Goal: Transaction & Acquisition: Purchase product/service

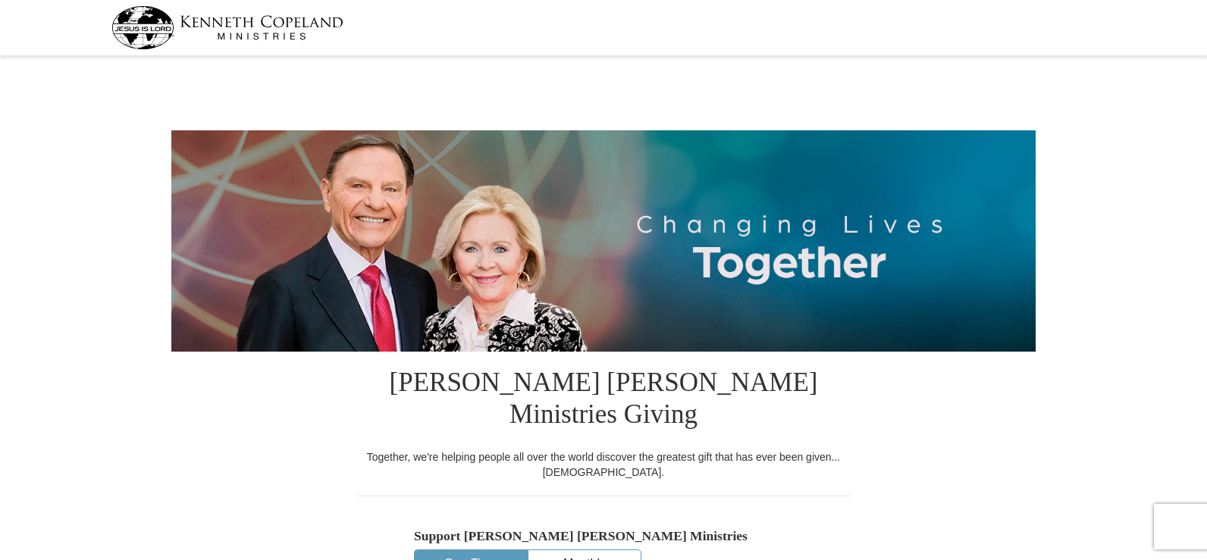
select select "NJ"
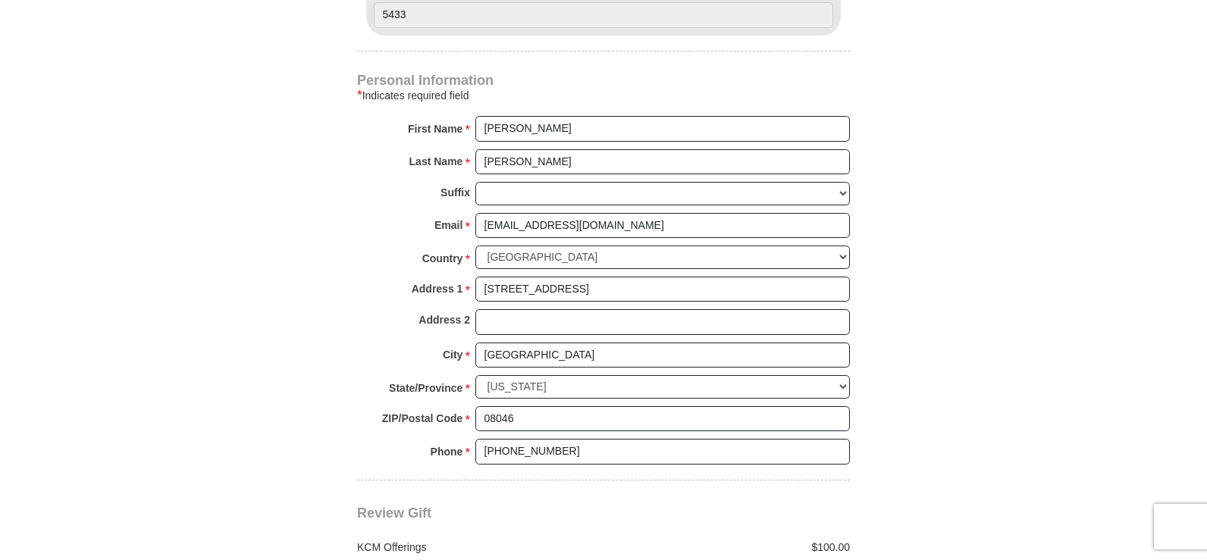
scroll to position [1137, 0]
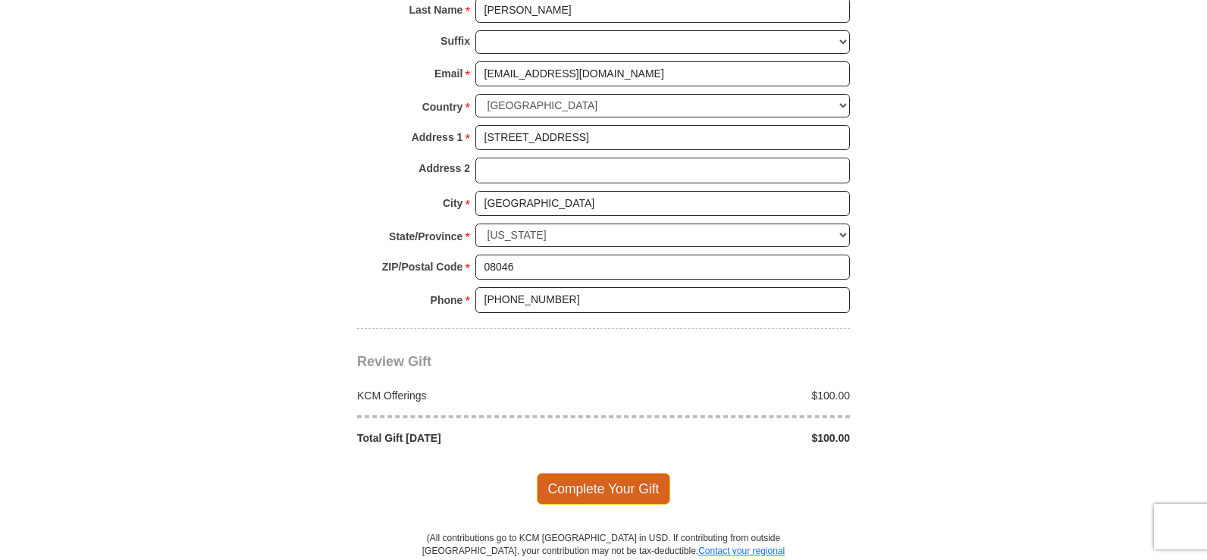
click at [607, 473] on span "Complete Your Gift" at bounding box center [604, 489] width 134 height 32
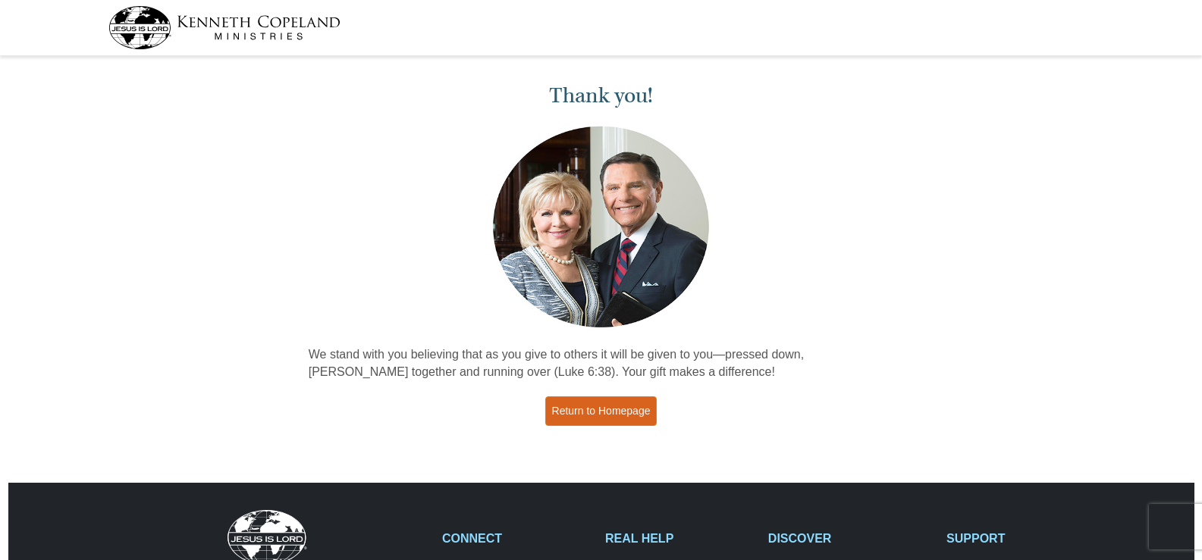
click at [591, 410] on link "Return to Homepage" at bounding box center [601, 412] width 112 height 30
